Goal: Transaction & Acquisition: Purchase product/service

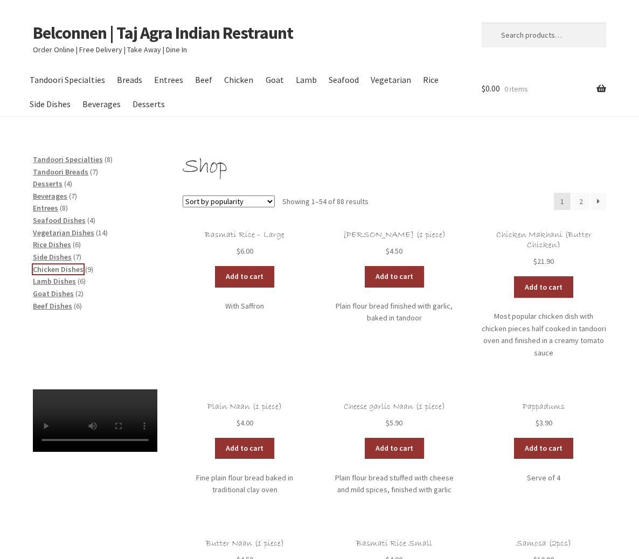
click at [57, 266] on span "Chicken Dishes" at bounding box center [58, 270] width 51 height 10
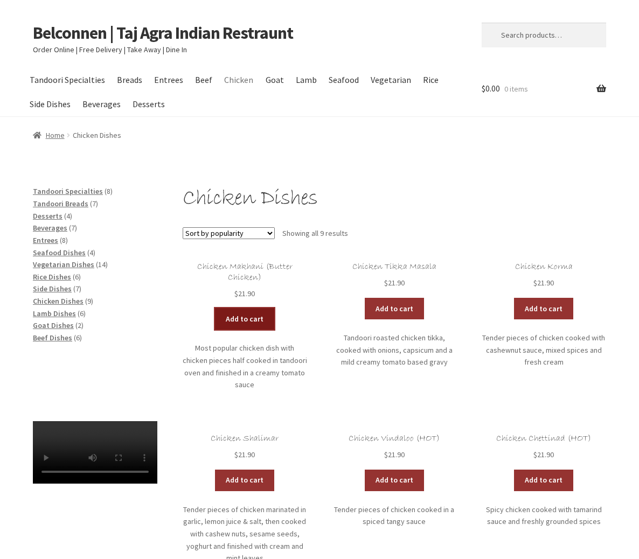
drag, startPoint x: 256, startPoint y: 320, endPoint x: 272, endPoint y: 321, distance: 15.6
click at [256, 320] on link "Add to cart" at bounding box center [244, 319] width 59 height 22
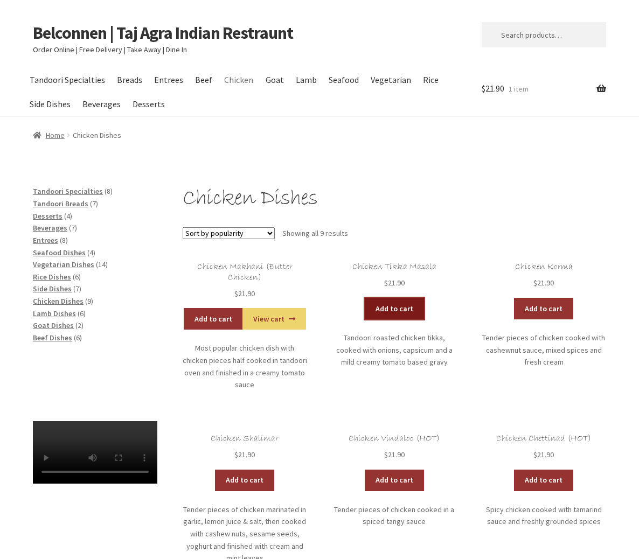
click at [394, 312] on link "Add to cart" at bounding box center [394, 309] width 59 height 22
click at [56, 335] on span "Beef Dishes" at bounding box center [52, 338] width 39 height 10
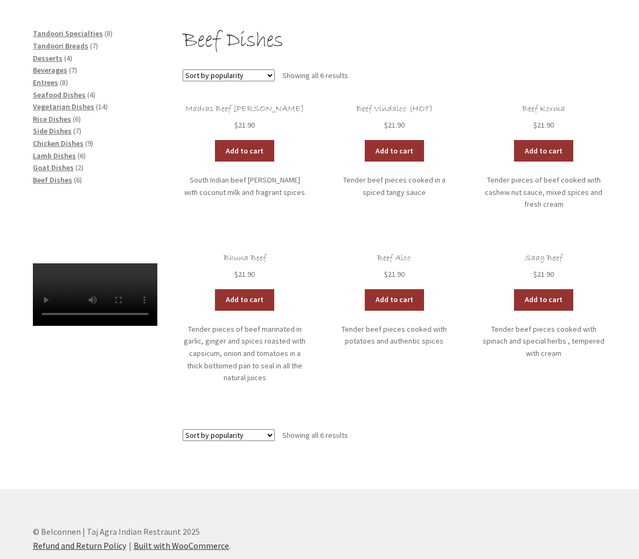
scroll to position [159, 0]
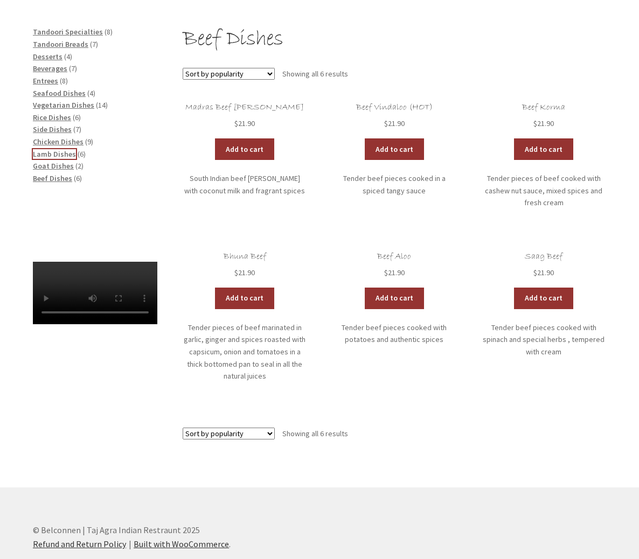
click at [60, 154] on span "Lamb Dishes" at bounding box center [54, 154] width 43 height 10
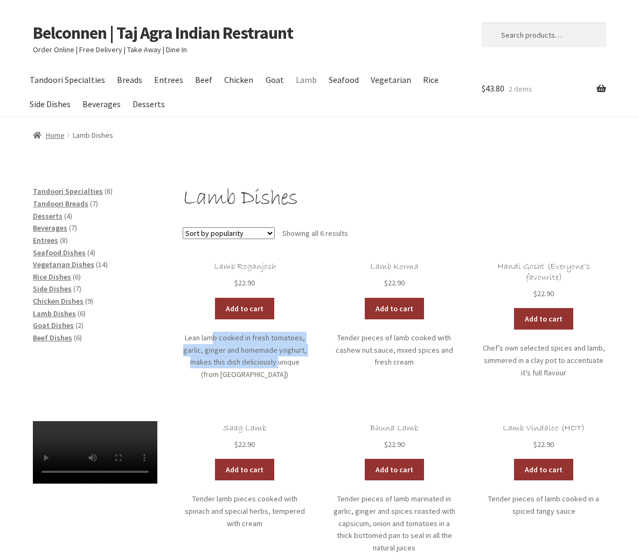
drag, startPoint x: 213, startPoint y: 338, endPoint x: 278, endPoint y: 363, distance: 69.2
click at [278, 363] on p "Lean lamb cooked in fresh tomatoes, garlic, ginger and homemade yoghurt, makes …" at bounding box center [245, 356] width 124 height 49
drag, startPoint x: 292, startPoint y: 364, endPoint x: 203, endPoint y: 336, distance: 93.7
click at [203, 336] on p "Lean lamb cooked in fresh tomatoes, garlic, ginger and homemade yoghurt, makes …" at bounding box center [245, 356] width 124 height 49
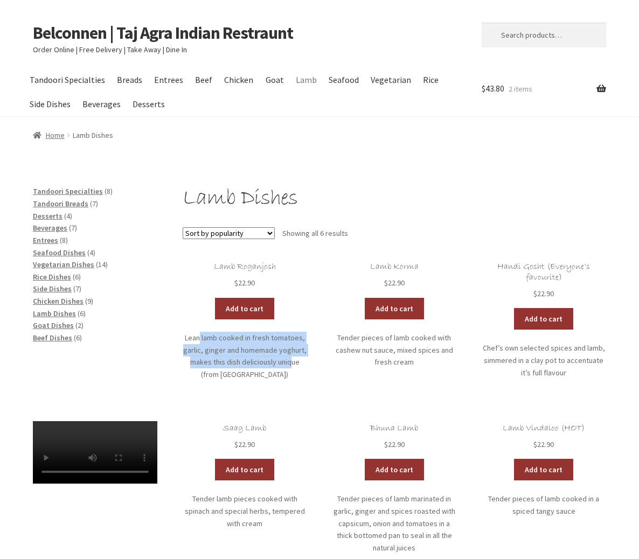
click at [229, 342] on p "Lean lamb cooked in fresh tomatoes, garlic, ginger and homemade yoghurt, makes …" at bounding box center [245, 356] width 124 height 49
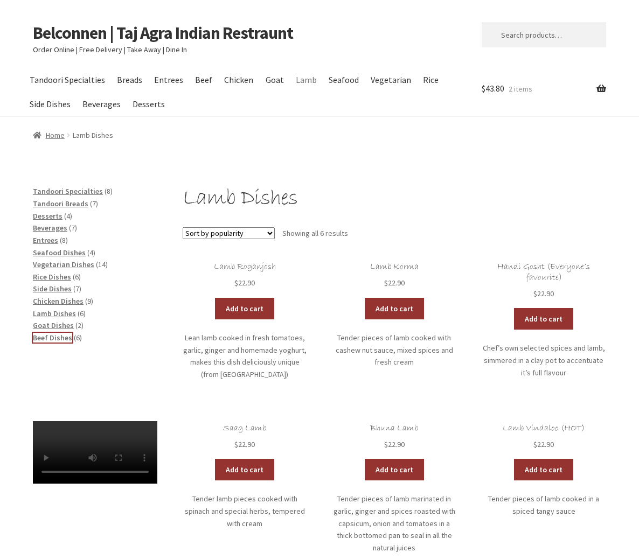
click at [65, 339] on span "Beef Dishes" at bounding box center [52, 338] width 39 height 10
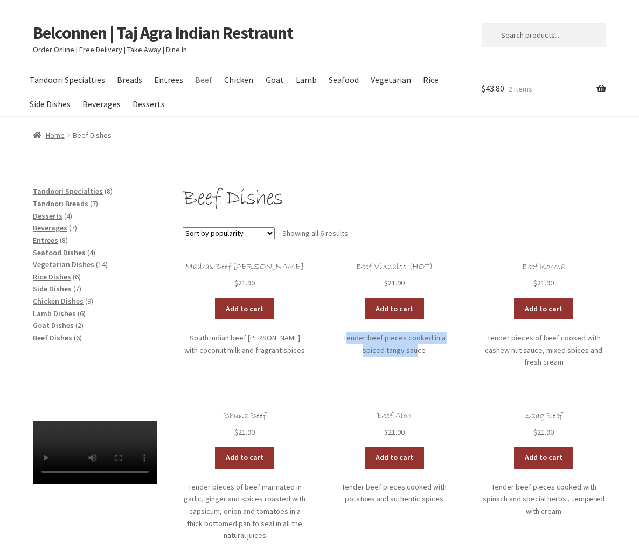
drag, startPoint x: 337, startPoint y: 337, endPoint x: 407, endPoint y: 349, distance: 71.0
click at [407, 349] on p "Tender beef pieces cooked in a spiced tangy sauce" at bounding box center [394, 344] width 124 height 24
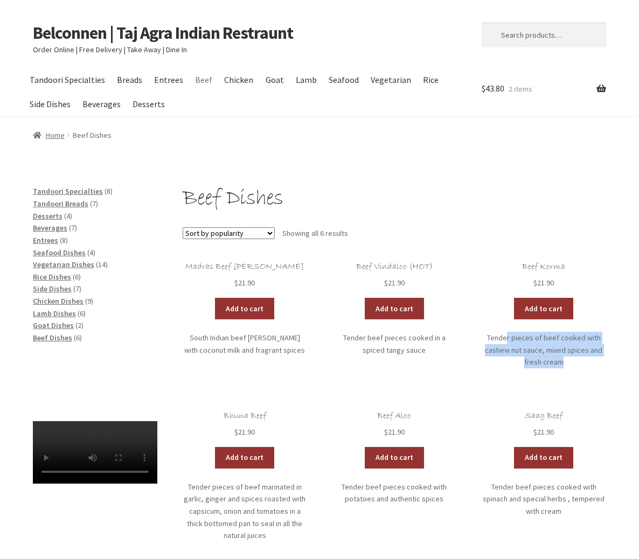
drag, startPoint x: 517, startPoint y: 339, endPoint x: 556, endPoint y: 344, distance: 39.2
click at [566, 367] on p "Tender pieces of beef cooked with cashew nut sauce, mixed spices and fresh cream" at bounding box center [544, 350] width 124 height 37
click at [554, 311] on link "Add to cart" at bounding box center [543, 309] width 59 height 22
click at [52, 275] on span "Rice Dishes" at bounding box center [52, 277] width 38 height 10
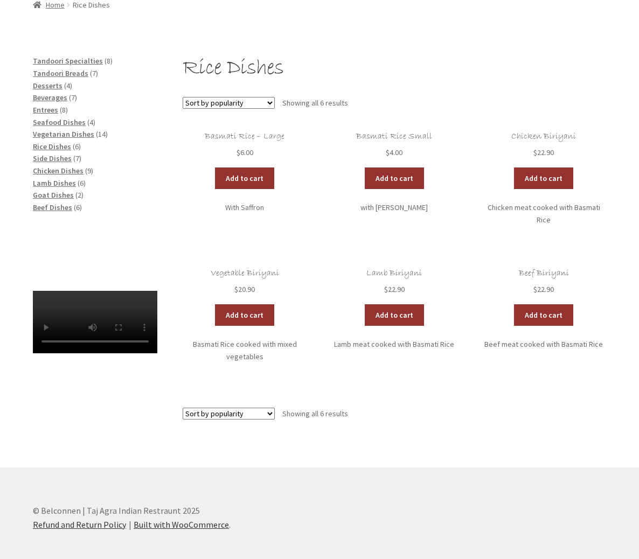
scroll to position [131, 0]
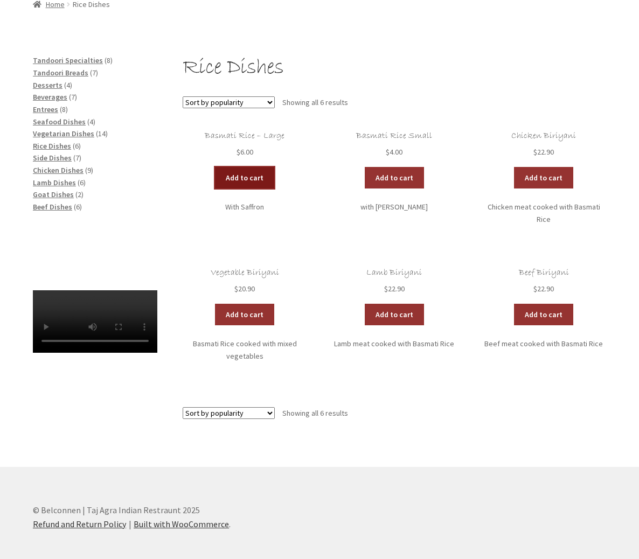
click at [245, 185] on link "Add to cart" at bounding box center [244, 178] width 59 height 22
click at [227, 184] on link "Add to cart" at bounding box center [213, 178] width 59 height 22
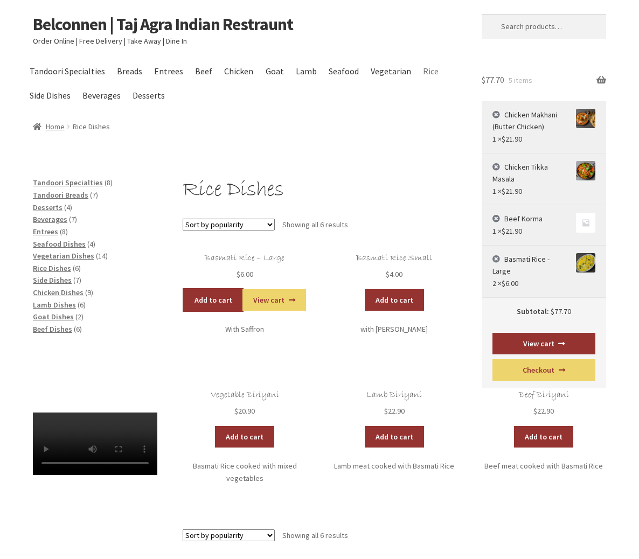
scroll to position [14, 0]
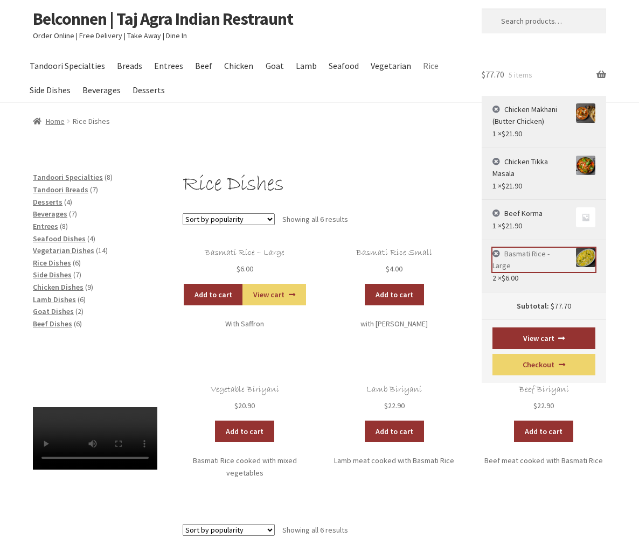
click at [588, 260] on img at bounding box center [586, 258] width 20 height 20
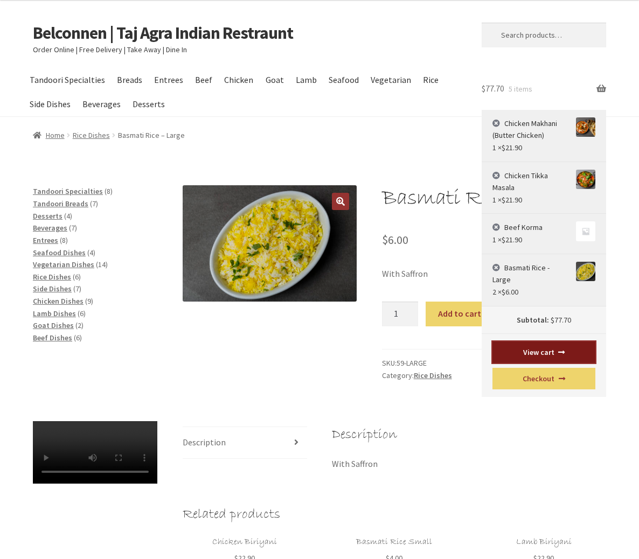
click at [545, 343] on link "View cart" at bounding box center [543, 353] width 103 height 22
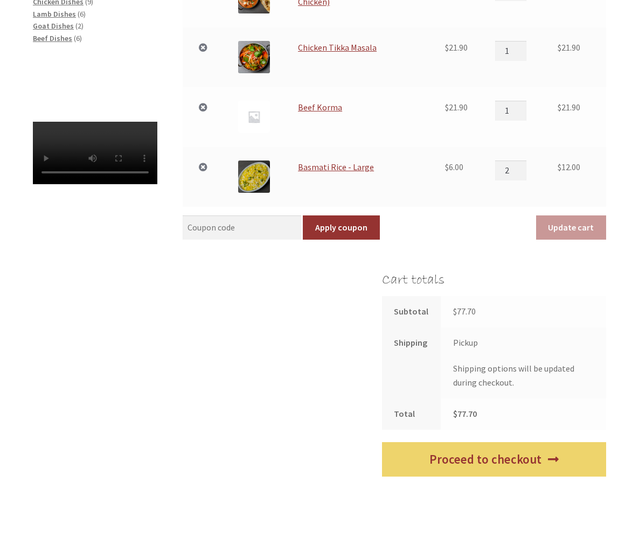
scroll to position [301, 0]
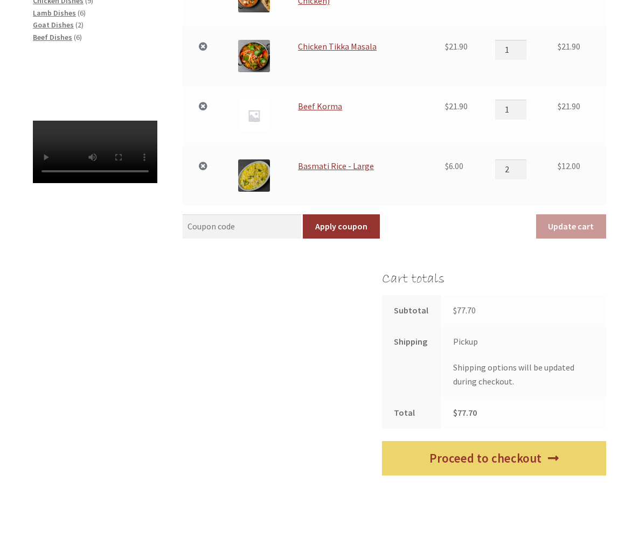
drag, startPoint x: 455, startPoint y: 337, endPoint x: 512, endPoint y: 384, distance: 74.2
click at [512, 384] on td "Pickup Shipping options will be updated during checkout." at bounding box center [523, 362] width 165 height 71
click at [512, 384] on p "Shipping options will be updated during checkout." at bounding box center [523, 375] width 141 height 28
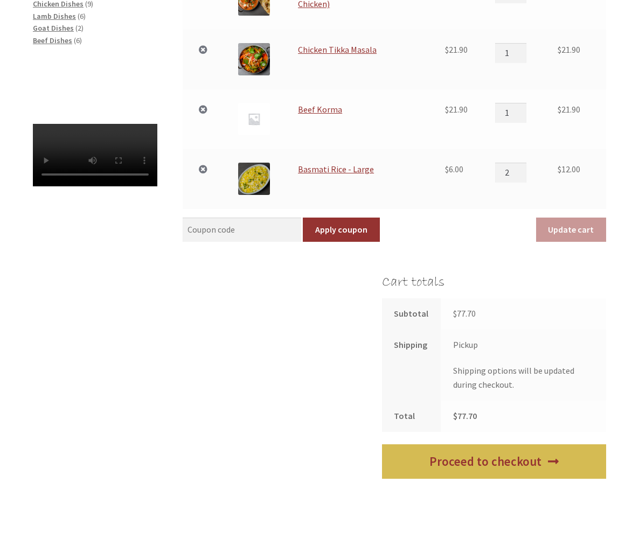
scroll to position [422, 0]
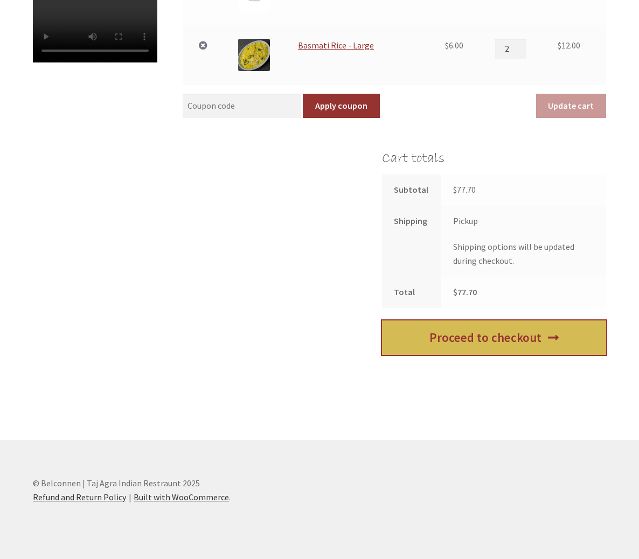
click at [493, 346] on link "Proceed to checkout" at bounding box center [494, 338] width 224 height 35
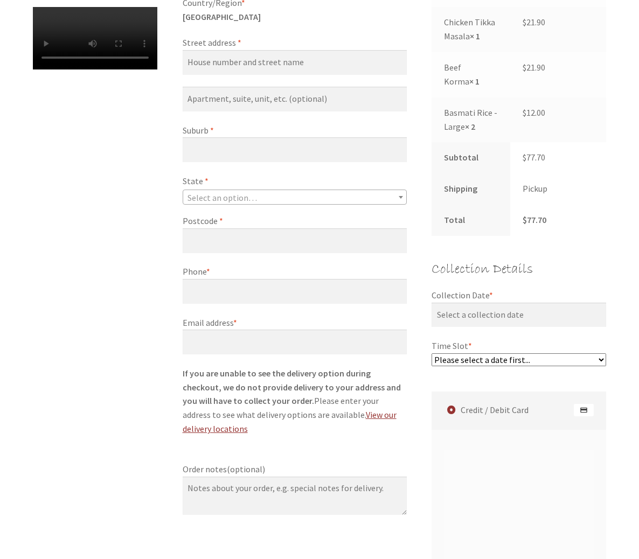
scroll to position [488, 0]
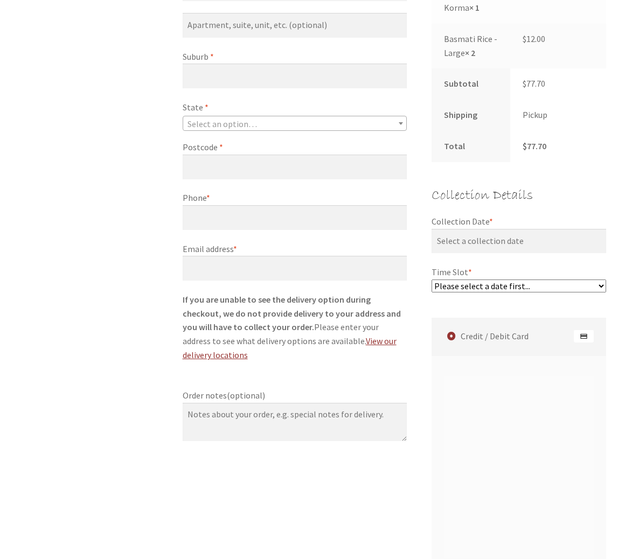
click at [466, 286] on select "Please select a date first..." at bounding box center [519, 286] width 175 height 13
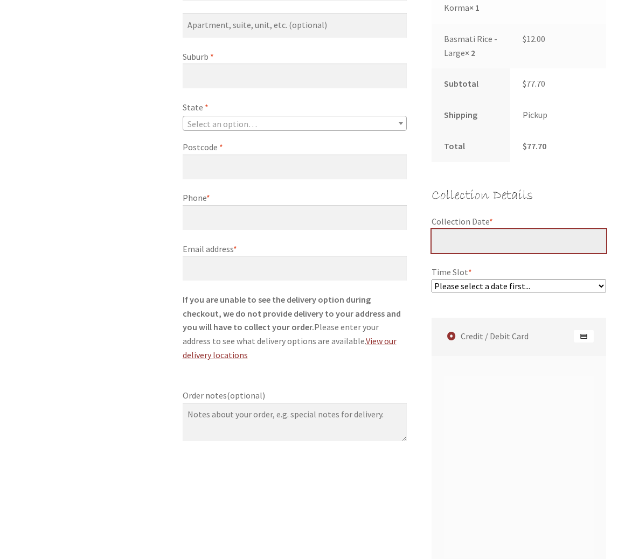
click at [512, 242] on input "Collection Date *" at bounding box center [519, 241] width 175 height 25
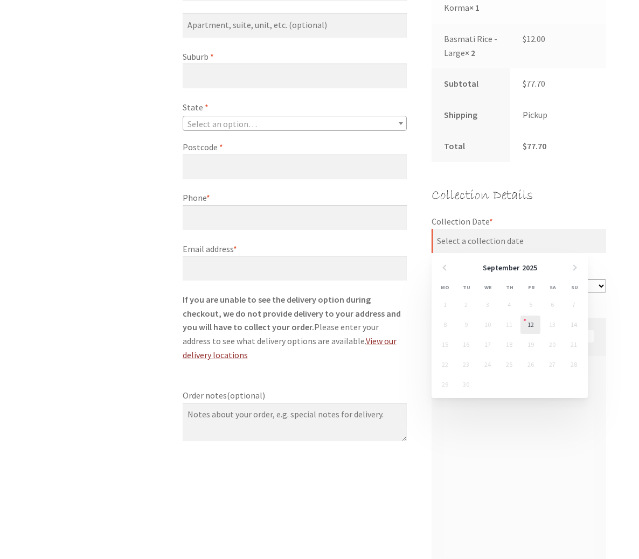
click at [528, 323] on link "12" at bounding box center [531, 325] width 20 height 18
type input "[DATE]"
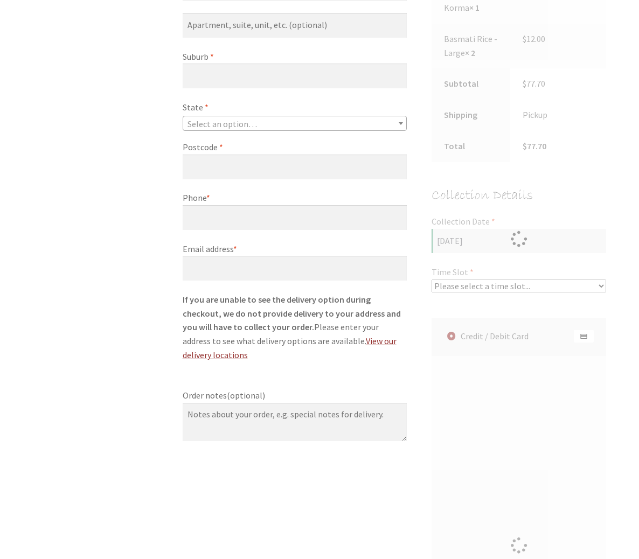
click at [488, 286] on div "Checkout" at bounding box center [519, 239] width 175 height 109
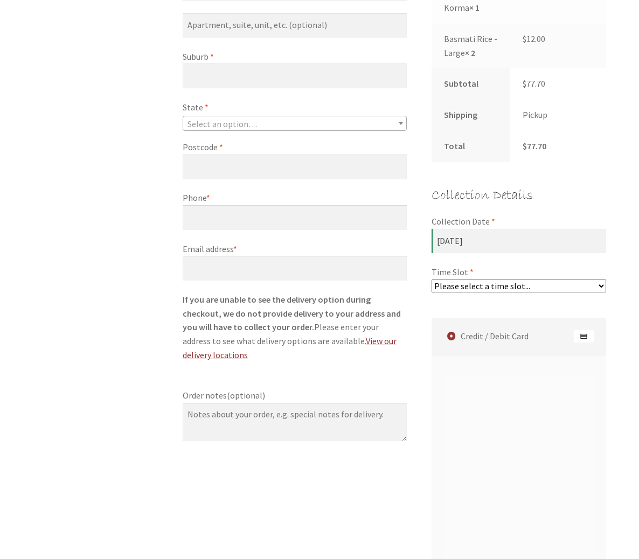
click at [488, 286] on select "Please select a time slot... 05:55 PM - 06:25 PM 06:25 PM - 06:55 PM 06:55 PM -…" at bounding box center [519, 286] width 175 height 13
select select "60c2ef62db861/2|0.00"
click at [432, 280] on select "Please select a time slot... 05:55 PM - 06:25 PM 06:25 PM - 06:55 PM 06:55 PM -…" at bounding box center [519, 286] width 175 height 13
